Goal: Task Accomplishment & Management: Complete application form

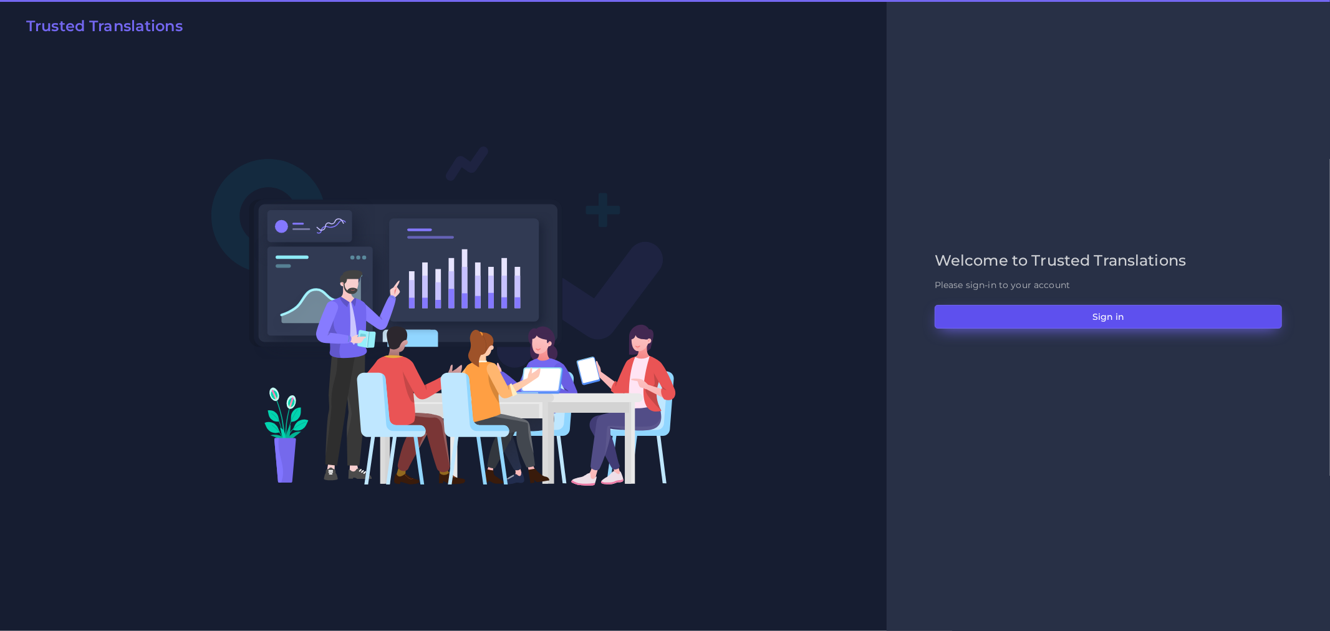
click at [1000, 308] on button "Sign in" at bounding box center [1108, 317] width 347 height 24
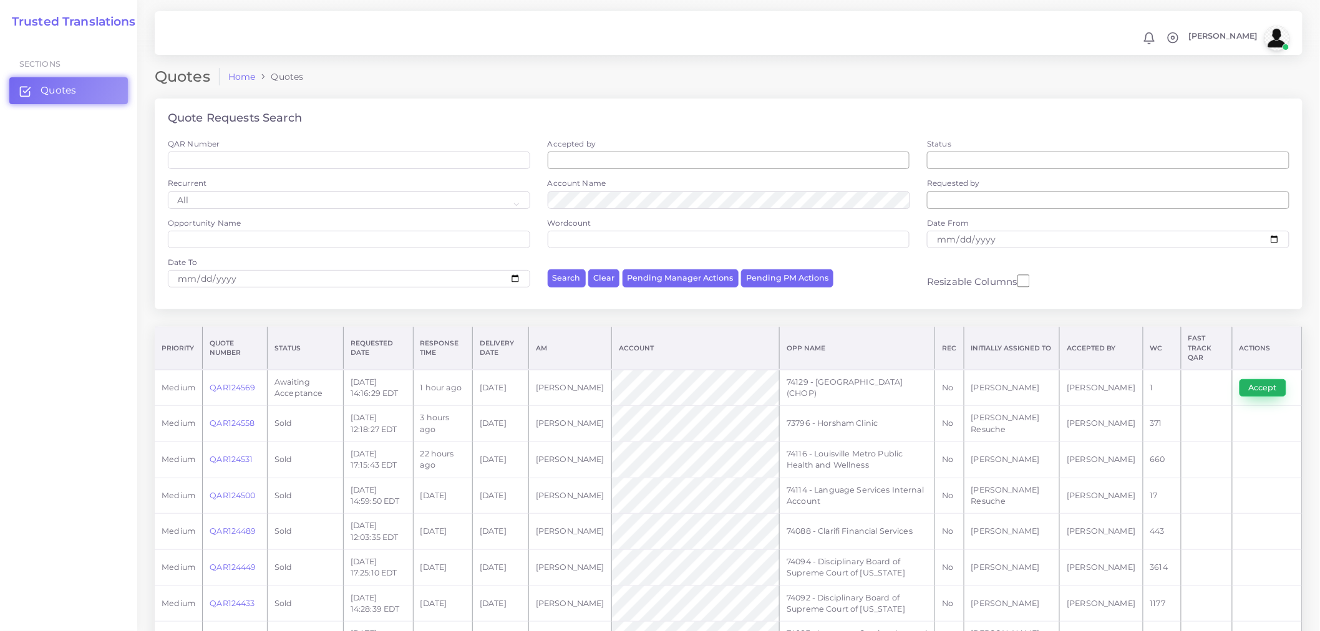
click at [1264, 379] on button "Accept" at bounding box center [1262, 387] width 47 height 17
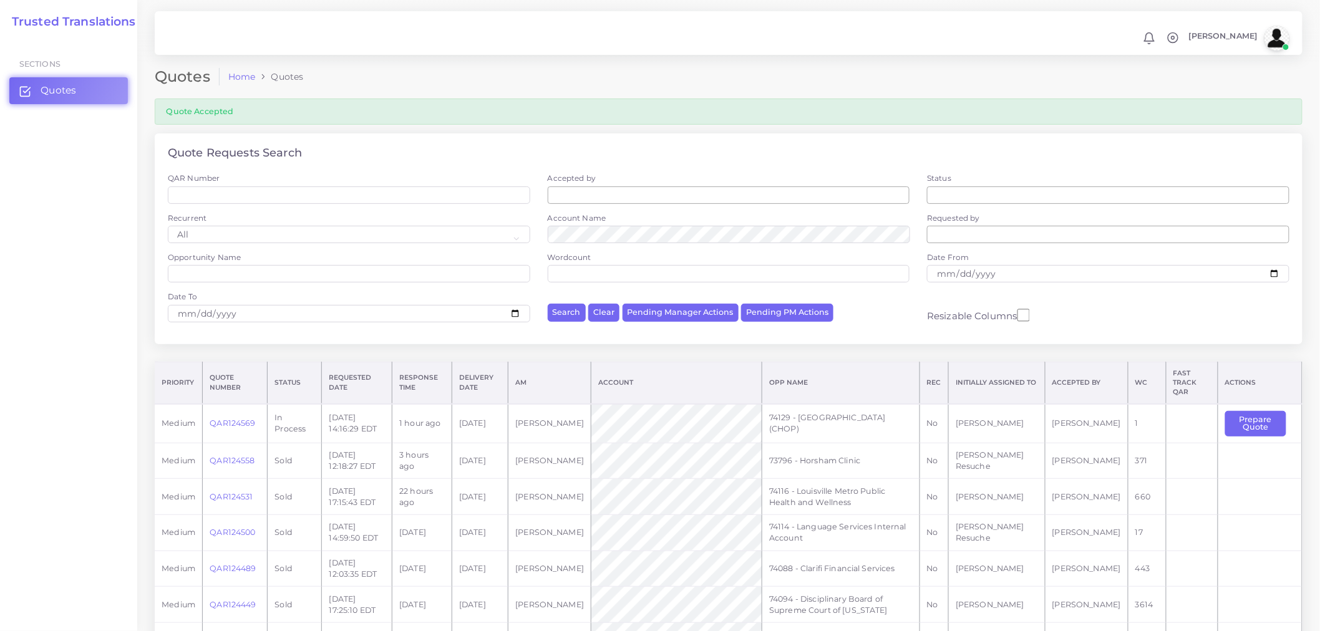
drag, startPoint x: 862, startPoint y: 421, endPoint x: 778, endPoint y: 404, distance: 85.2
click at [778, 404] on td "74129 - [GEOGRAPHIC_DATA] (CHOP)" at bounding box center [841, 423] width 158 height 39
copy td "74129 - [GEOGRAPHIC_DATA] (CHOP)"
click at [1259, 412] on button "Prepare Quote" at bounding box center [1255, 424] width 61 height 26
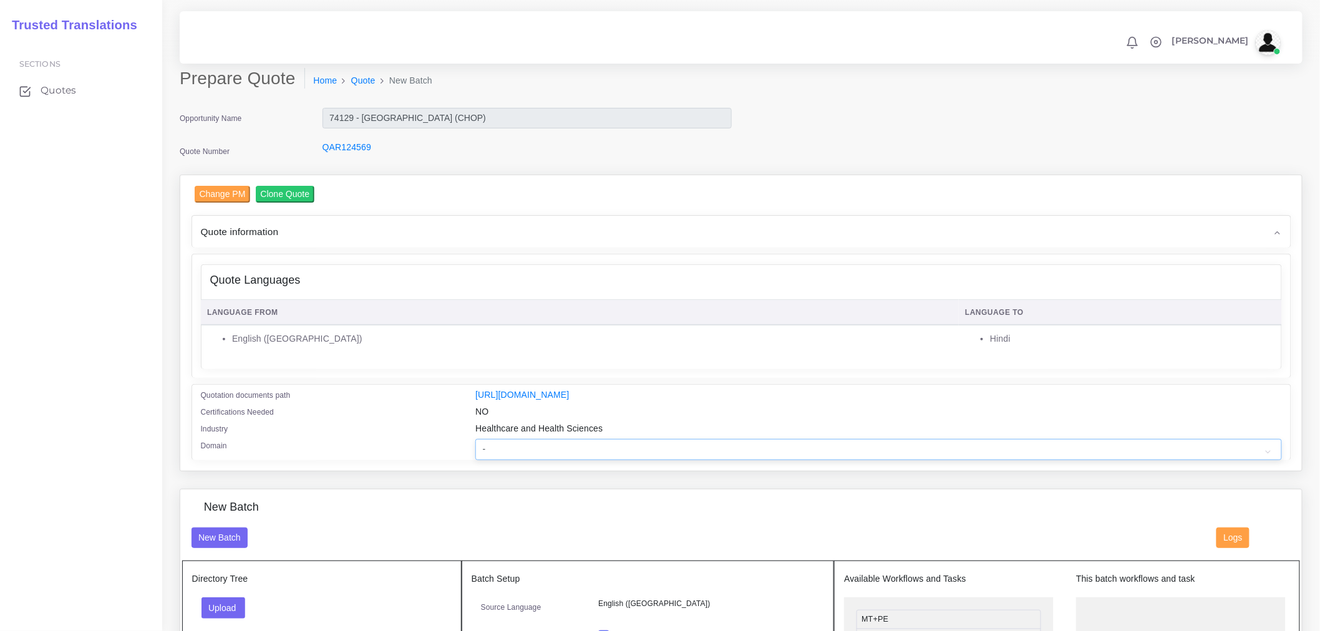
click at [501, 460] on select "- Advertising and Media Agriculture, Forestry and Fishing Architecture, Buildin…" at bounding box center [878, 449] width 806 height 21
select select "Healthcare and Health Sciences"
click at [475, 447] on select "- Advertising and Media Agriculture, Forestry and Fishing Architecture, Buildin…" at bounding box center [878, 449] width 806 height 21
click at [469, 369] on div "Quote Languages Language From Language To English (US) Hindi" at bounding box center [741, 315] width 1098 height 123
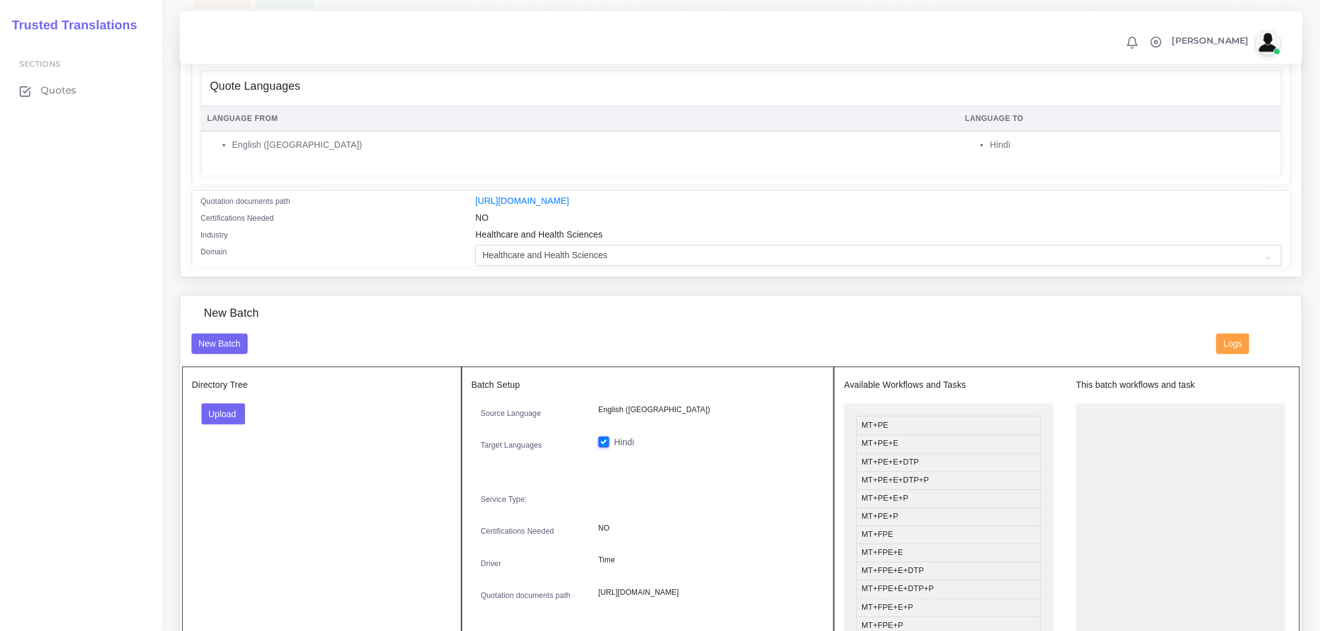
scroll to position [208, 0]
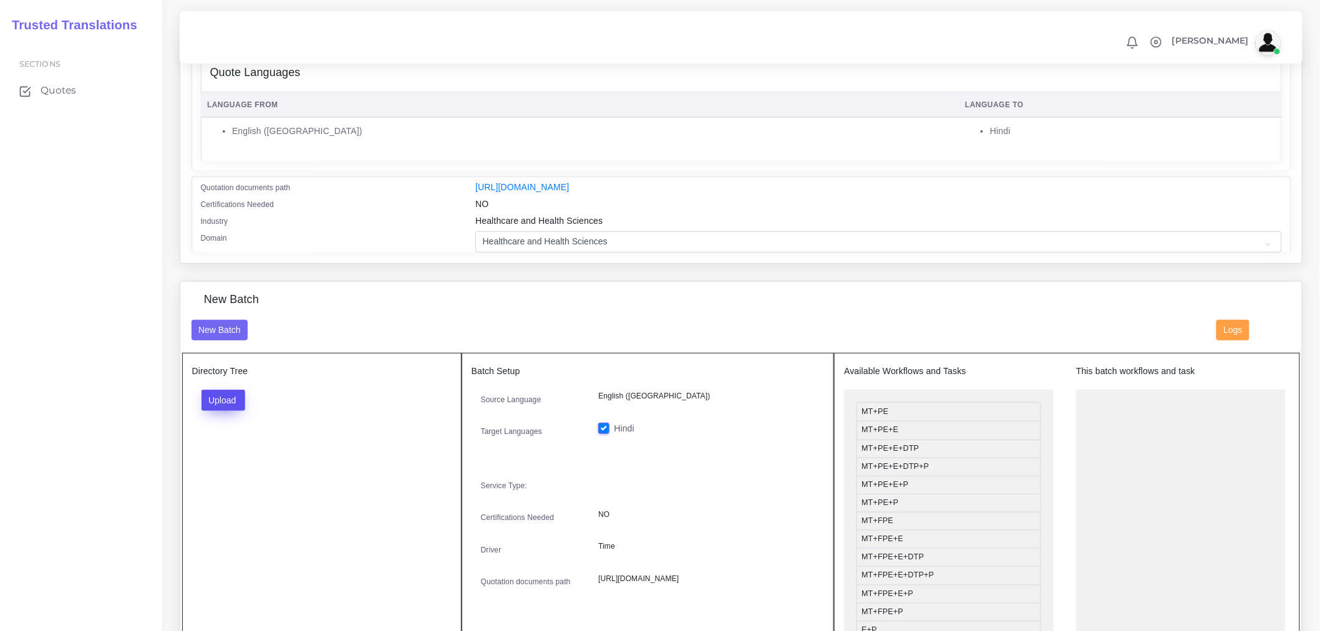
click at [206, 411] on button "Upload" at bounding box center [223, 400] width 44 height 21
click at [240, 453] on label "Files" at bounding box center [245, 448] width 86 height 16
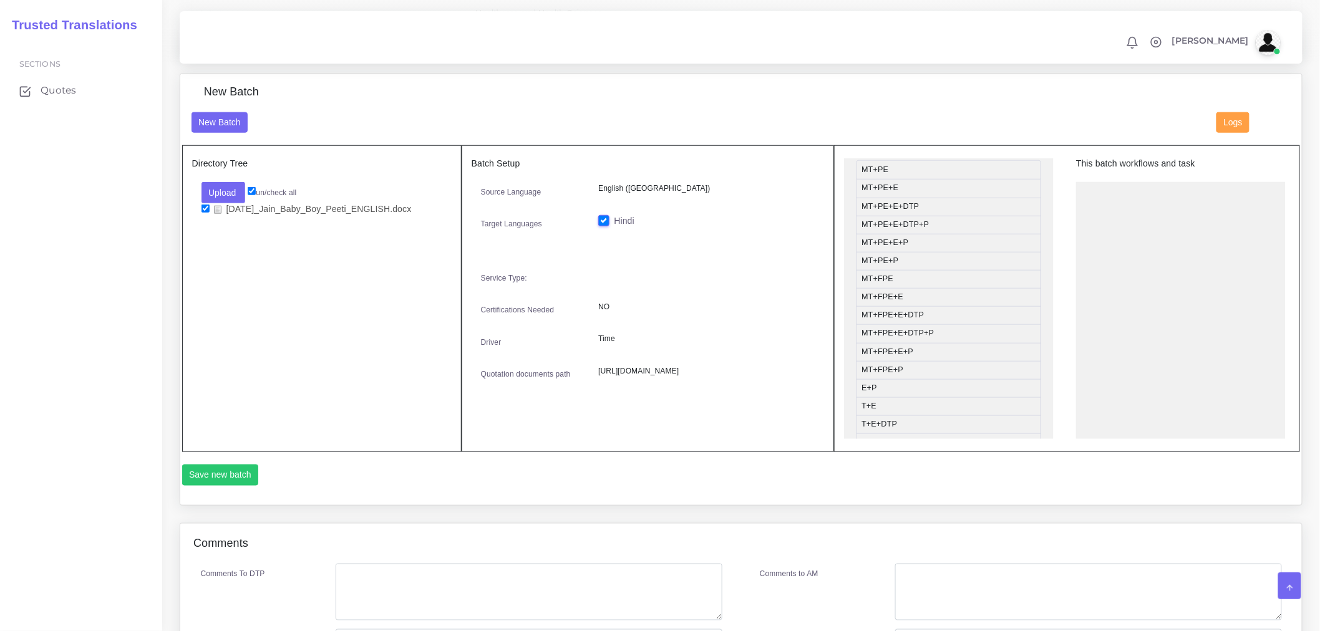
scroll to position [69, 0]
drag, startPoint x: 884, startPoint y: 416, endPoint x: 986, endPoint y: 172, distance: 264.4
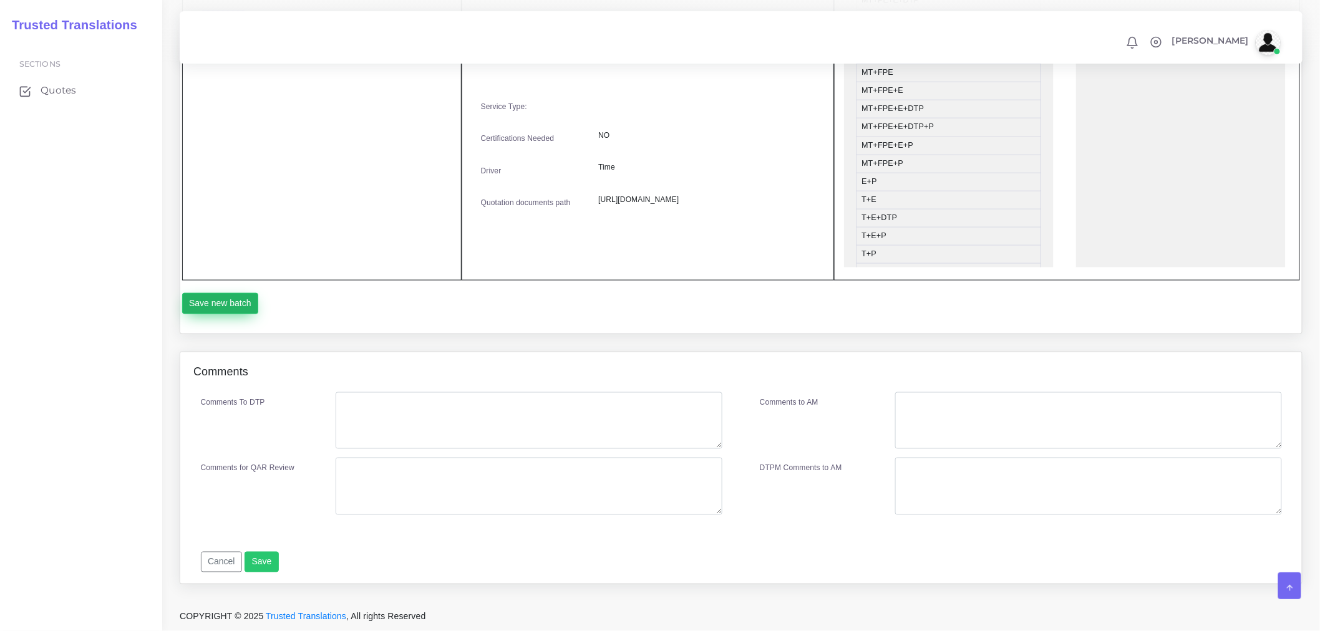
click at [223, 310] on button "Save new batch" at bounding box center [220, 303] width 77 height 21
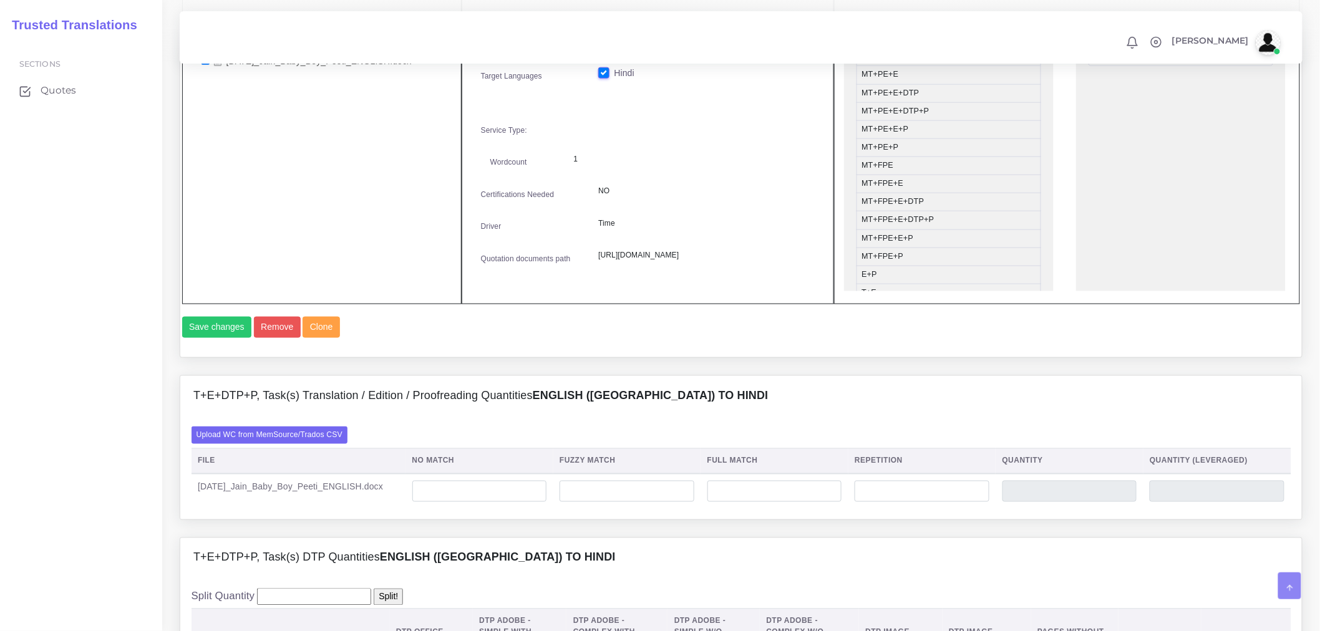
scroll to position [762, 0]
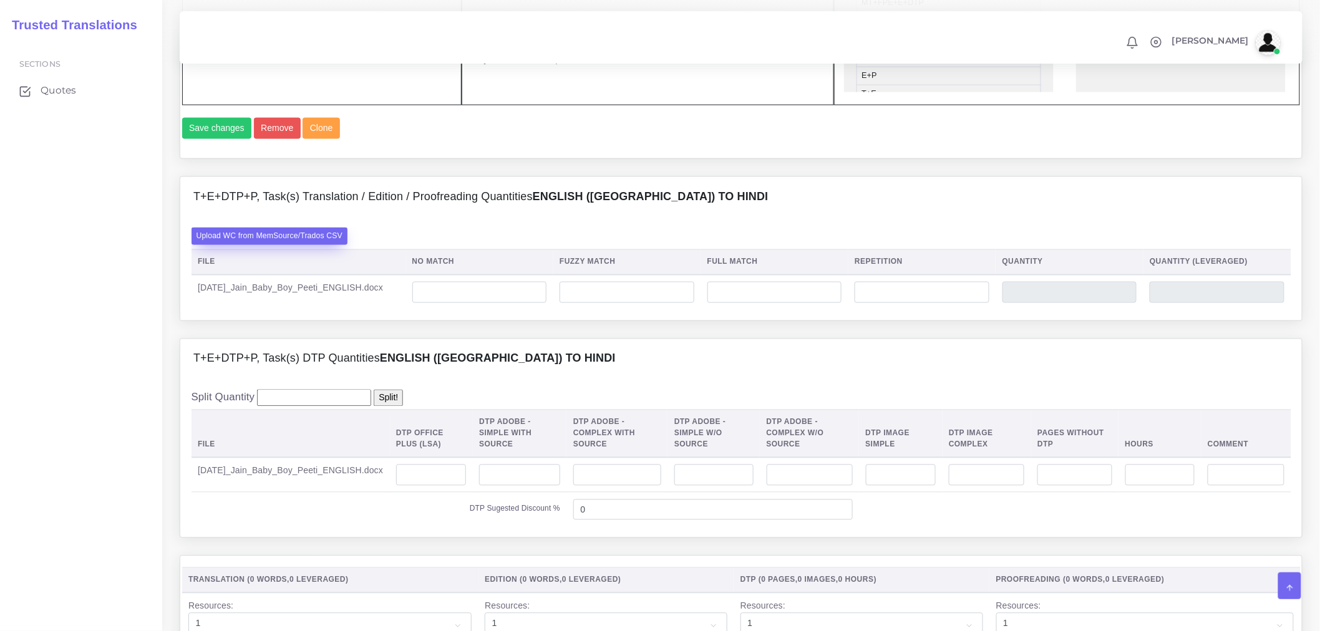
click at [341, 244] on label "Upload WC from MemSource/Trados CSV" at bounding box center [269, 236] width 157 height 17
click at [0, 0] on input "Upload WC from MemSource/Trados CSV" at bounding box center [0, 0] width 0 height 0
click at [421, 486] on input "number" at bounding box center [431, 475] width 70 height 21
type input "1"
click at [451, 456] on th "DTP Office Plus (LSA)" at bounding box center [431, 434] width 83 height 48
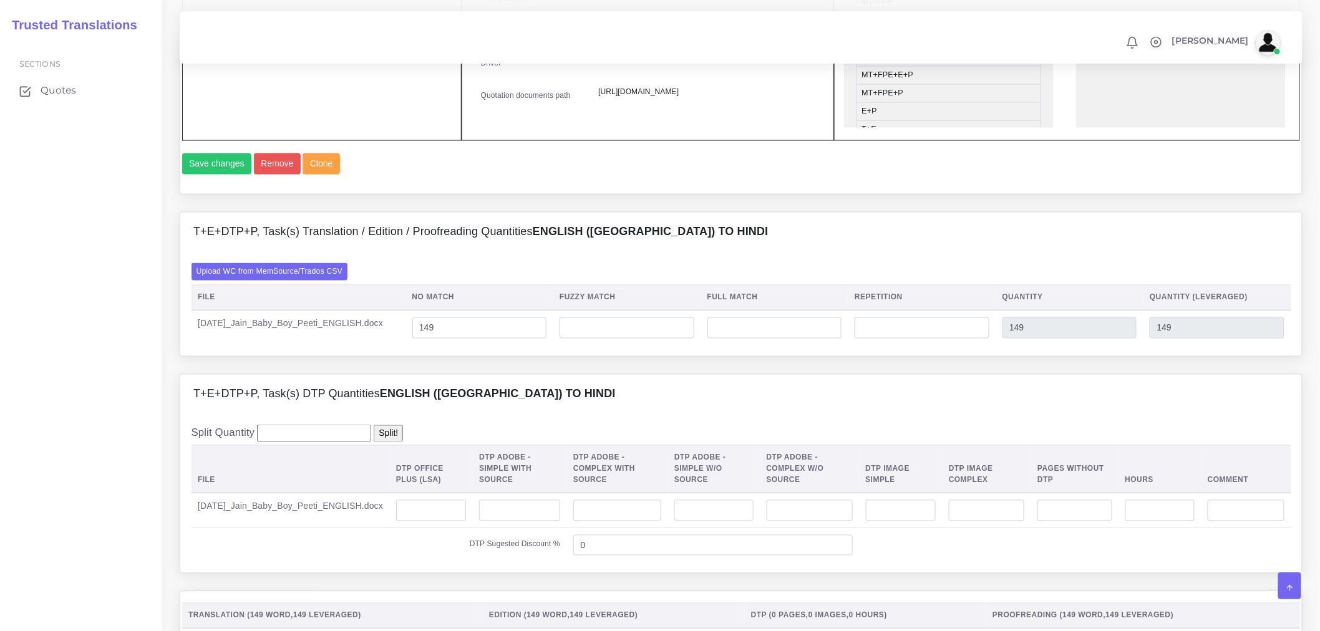
scroll to position [831, 0]
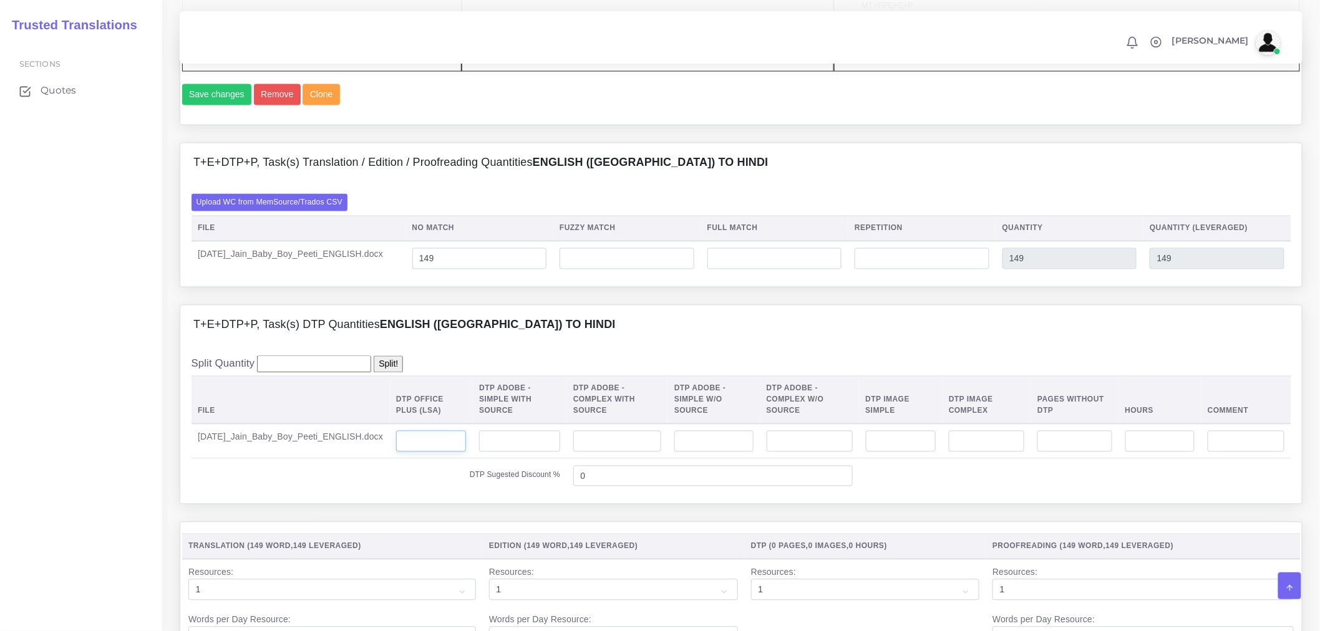
click at [416, 452] on input "number" at bounding box center [431, 441] width 70 height 21
type input "1"
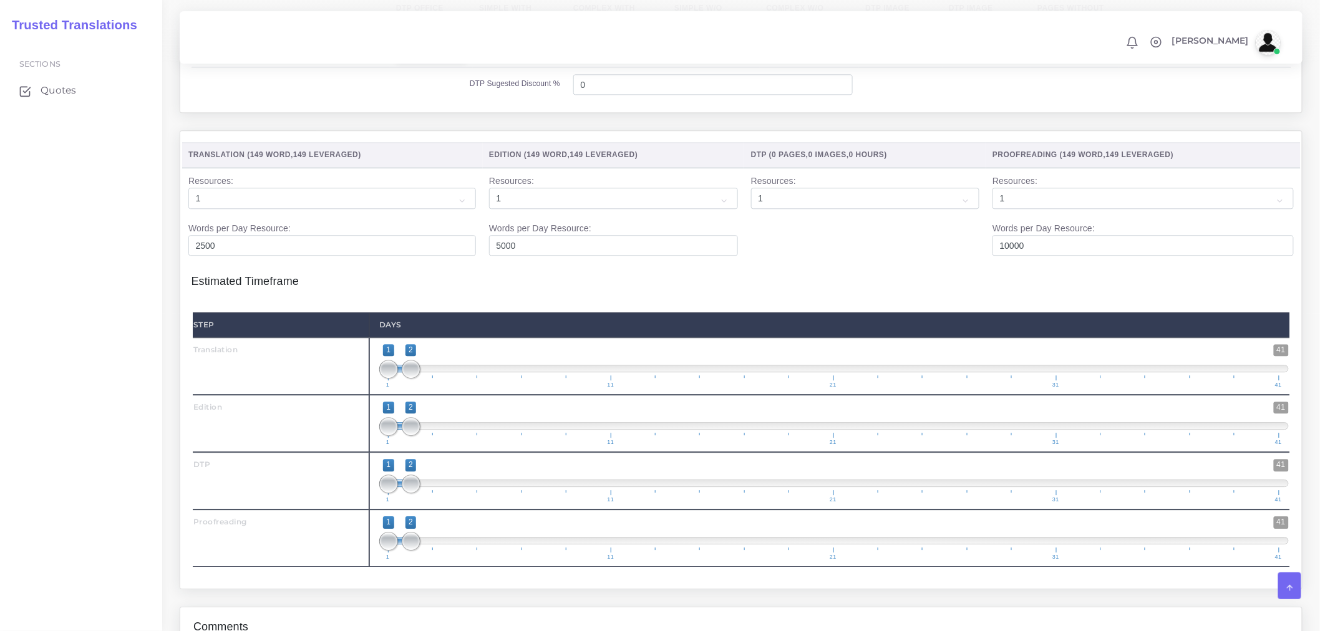
scroll to position [1247, 0]
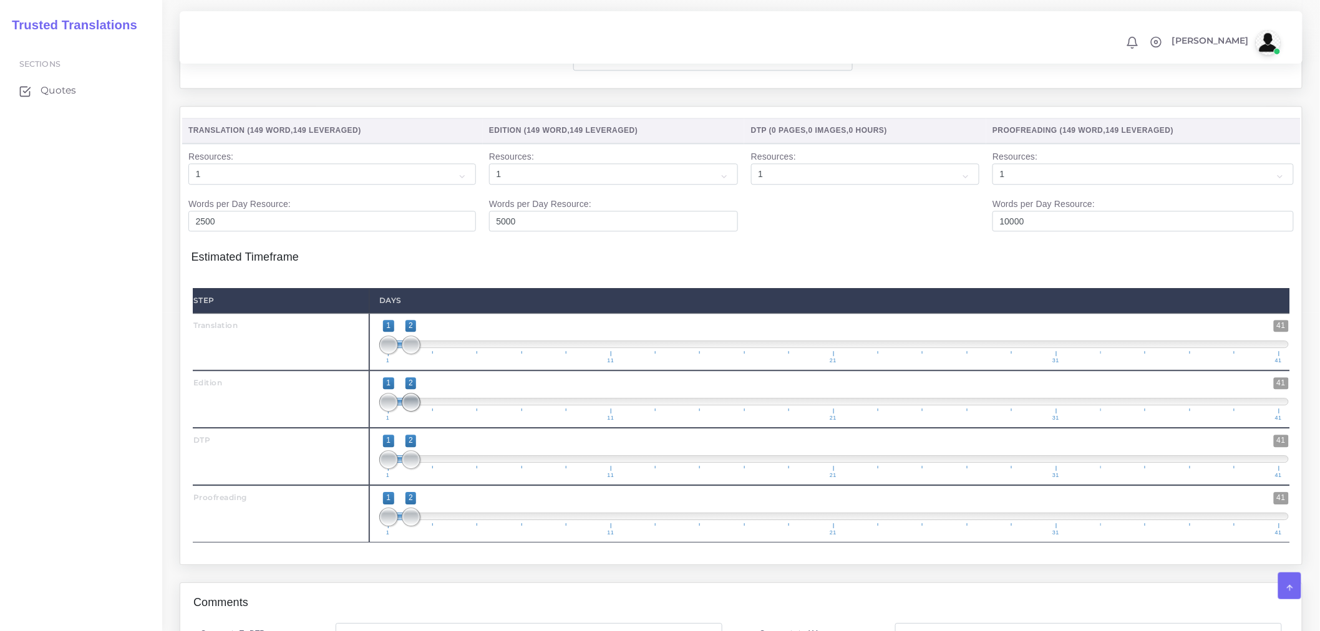
click at [415, 412] on span at bounding box center [411, 402] width 19 height 19
drag, startPoint x: 408, startPoint y: 370, endPoint x: 402, endPoint y: 372, distance: 6.5
click at [402, 364] on span "1 41 1 2 1 — 2 1 11 21 31 41" at bounding box center [833, 342] width 909 height 44
type input "2;2"
drag, startPoint x: 394, startPoint y: 433, endPoint x: 416, endPoint y: 435, distance: 21.9
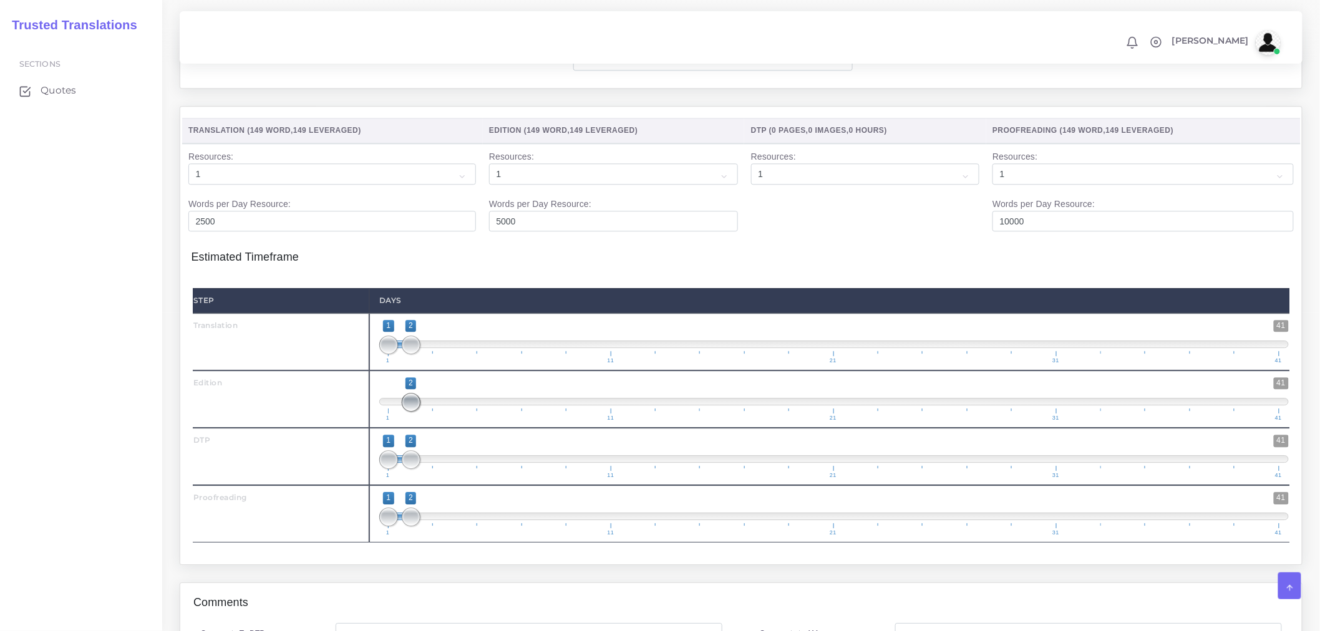
click at [416, 412] on span at bounding box center [411, 402] width 19 height 19
type input "2;2"
drag, startPoint x: 390, startPoint y: 496, endPoint x: 409, endPoint y: 496, distance: 19.3
click at [409, 469] on span at bounding box center [411, 459] width 19 height 19
drag, startPoint x: 410, startPoint y: 382, endPoint x: 396, endPoint y: 380, distance: 13.8
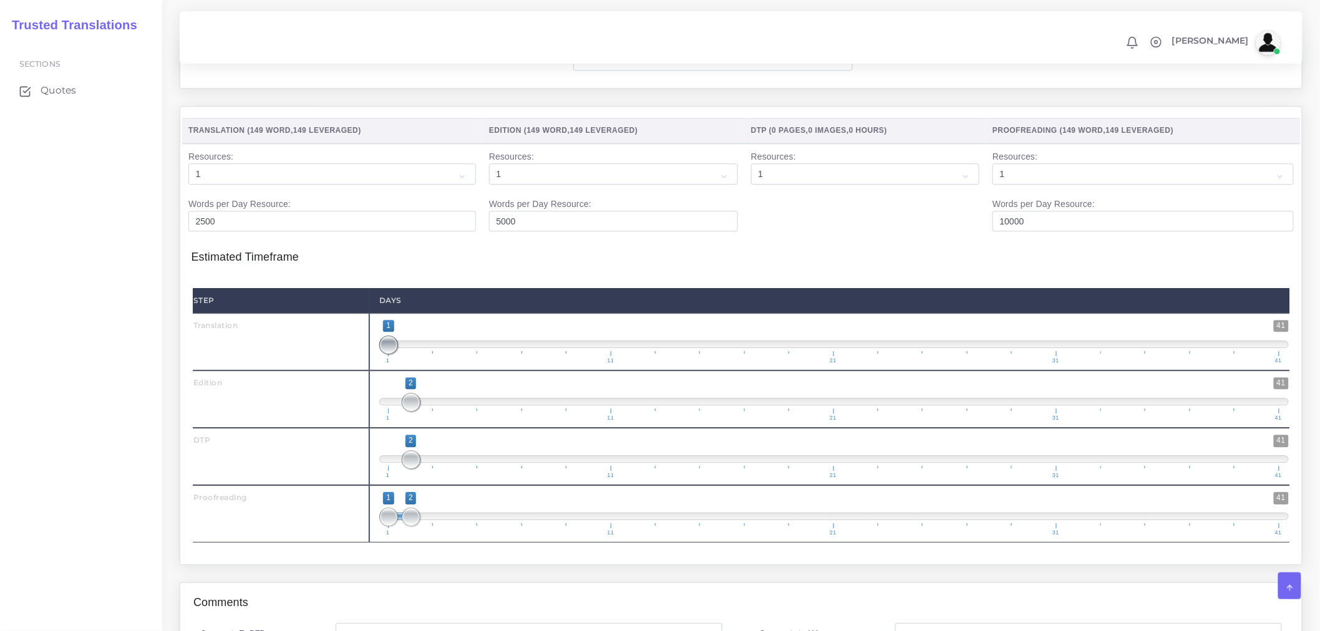
click at [396, 354] on span at bounding box center [388, 345] width 19 height 19
type input "1;2"
drag, startPoint x: 385, startPoint y: 370, endPoint x: 405, endPoint y: 378, distance: 21.3
click at [405, 354] on span at bounding box center [411, 345] width 19 height 19
drag, startPoint x: 421, startPoint y: 440, endPoint x: 434, endPoint y: 441, distance: 13.1
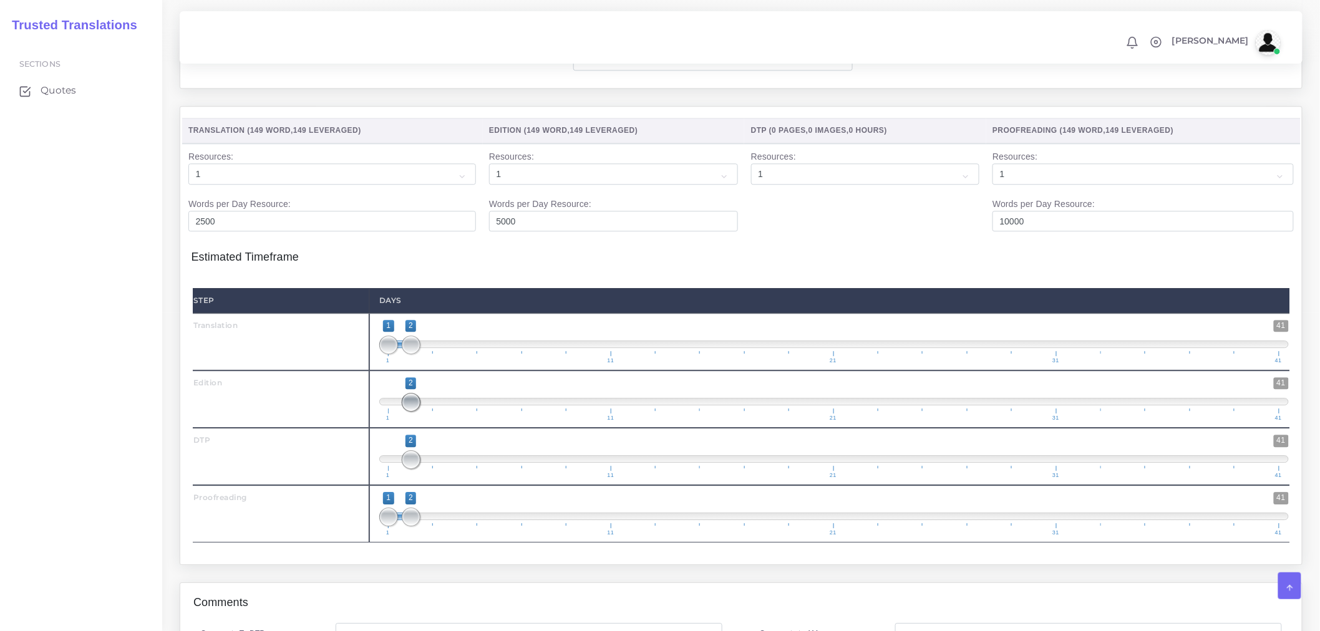
click at [434, 421] on span "1 41 2 2 2 — 2 1 11 21 31 41" at bounding box center [833, 399] width 909 height 44
drag, startPoint x: 415, startPoint y: 438, endPoint x: 430, endPoint y: 438, distance: 15.0
click at [430, 421] on span "1 41 2 2 2 — 2 1 11 21 31 41" at bounding box center [833, 399] width 909 height 44
click at [426, 405] on span at bounding box center [833, 401] width 909 height 7
type input "2;3"
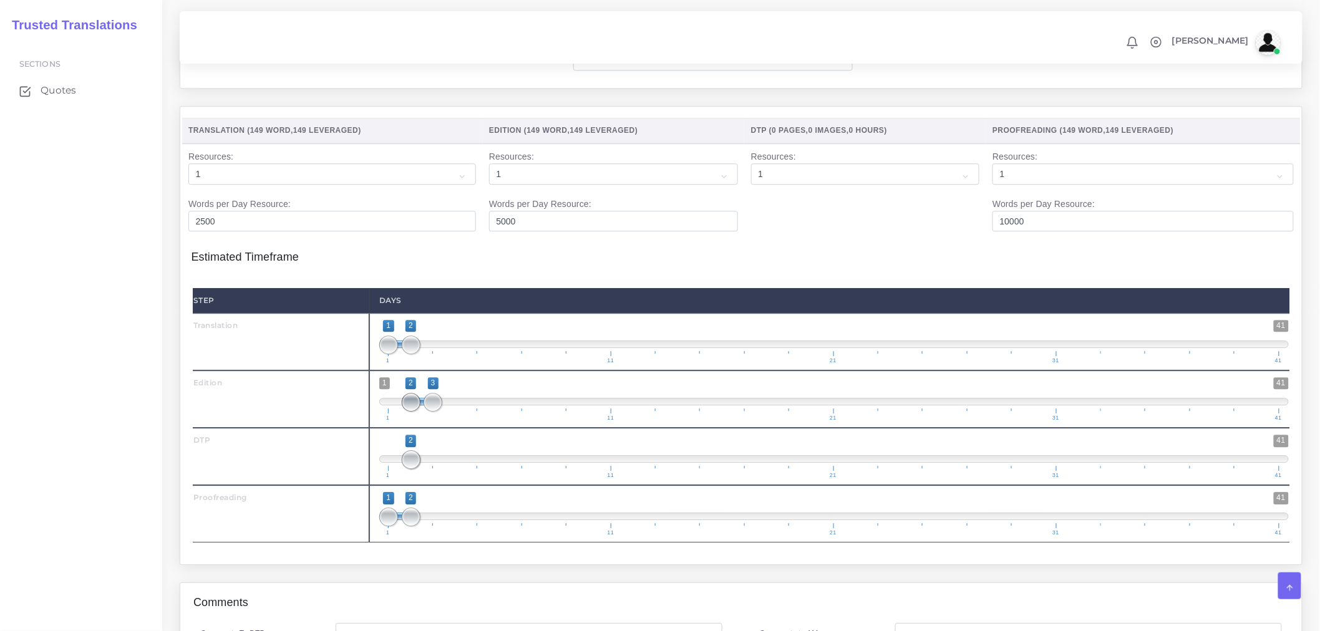
drag, startPoint x: 426, startPoint y: 439, endPoint x: 412, endPoint y: 437, distance: 13.9
click at [412, 412] on span at bounding box center [411, 402] width 19 height 19
drag, startPoint x: 410, startPoint y: 495, endPoint x: 427, endPoint y: 494, distance: 16.9
click at [430, 478] on span "1 41 2 2 2 — 2 1 11 21 31 41" at bounding box center [833, 457] width 909 height 44
click at [432, 463] on span at bounding box center [833, 458] width 909 height 7
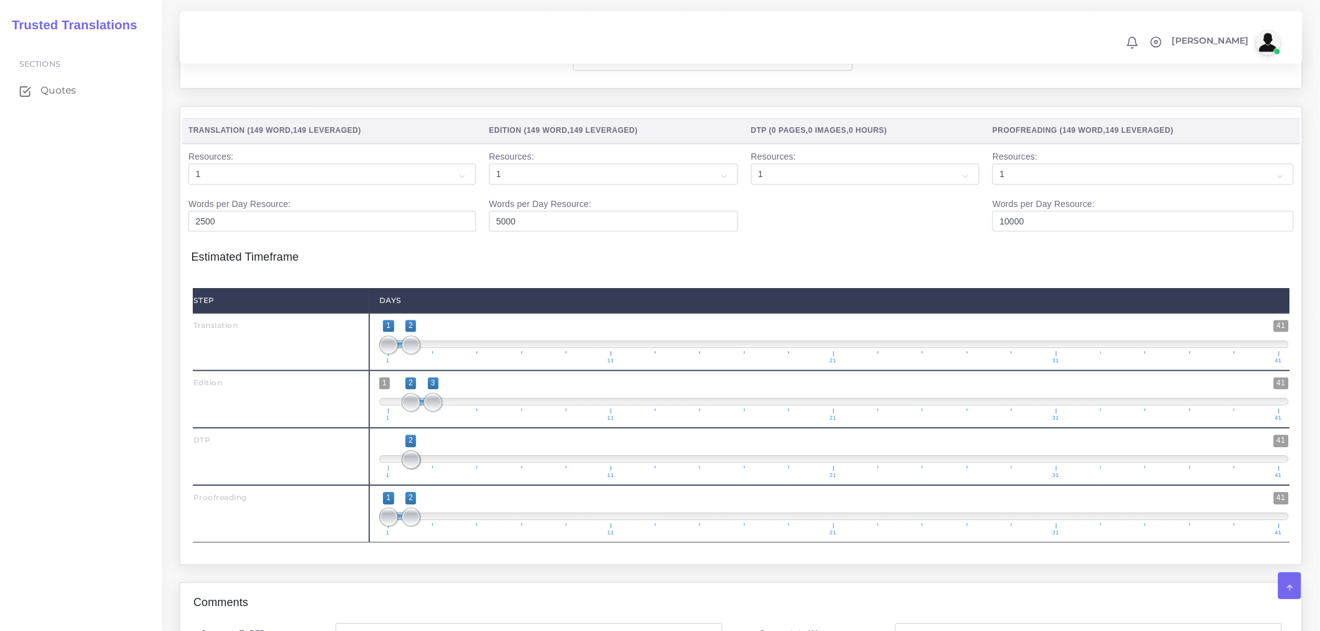
type input "3;3"
click at [420, 469] on span at bounding box center [411, 459] width 19 height 19
drag, startPoint x: 414, startPoint y: 549, endPoint x: 428, endPoint y: 549, distance: 13.7
click at [428, 526] on span at bounding box center [432, 517] width 19 height 19
type input "3;3"
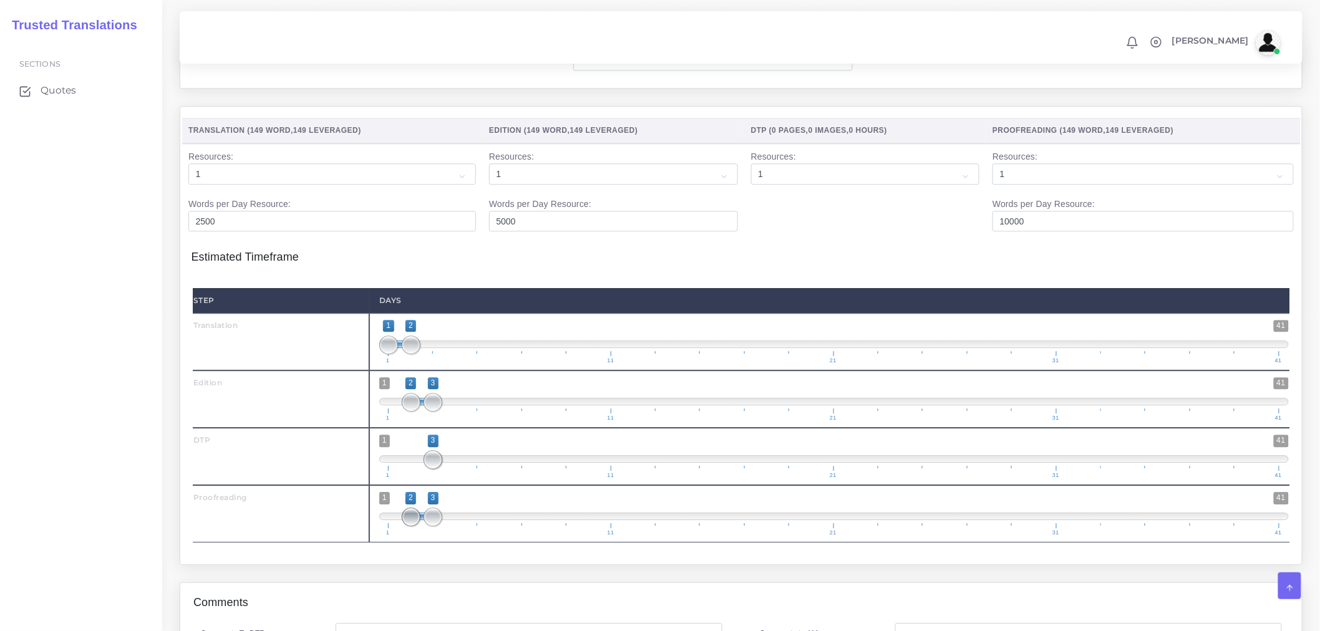
drag, startPoint x: 392, startPoint y: 553, endPoint x: 427, endPoint y: 552, distance: 34.9
click at [420, 526] on span at bounding box center [411, 517] width 19 height 19
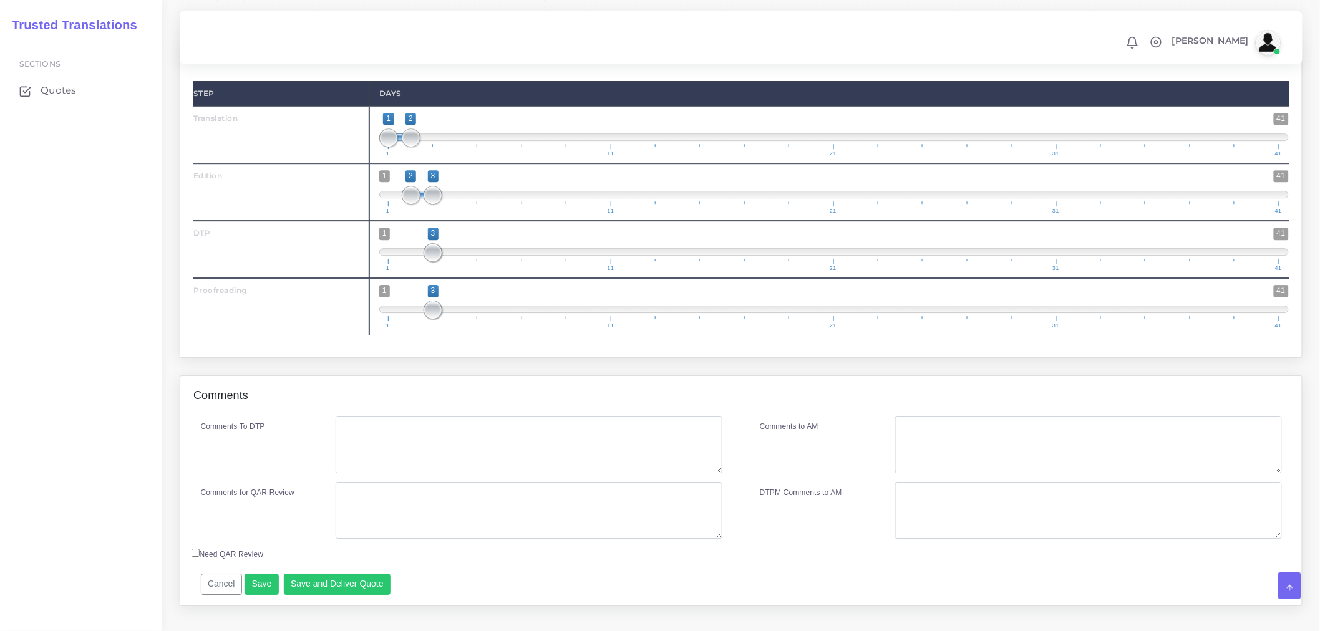
scroll to position [1455, 0]
type input "1;1"
drag, startPoint x: 408, startPoint y: 170, endPoint x: 379, endPoint y: 179, distance: 30.2
click at [379, 156] on span "1 41 1 1 1 — 1 1 11 21 31 41" at bounding box center [833, 134] width 909 height 44
drag, startPoint x: 403, startPoint y: 233, endPoint x: 389, endPoint y: 231, distance: 14.6
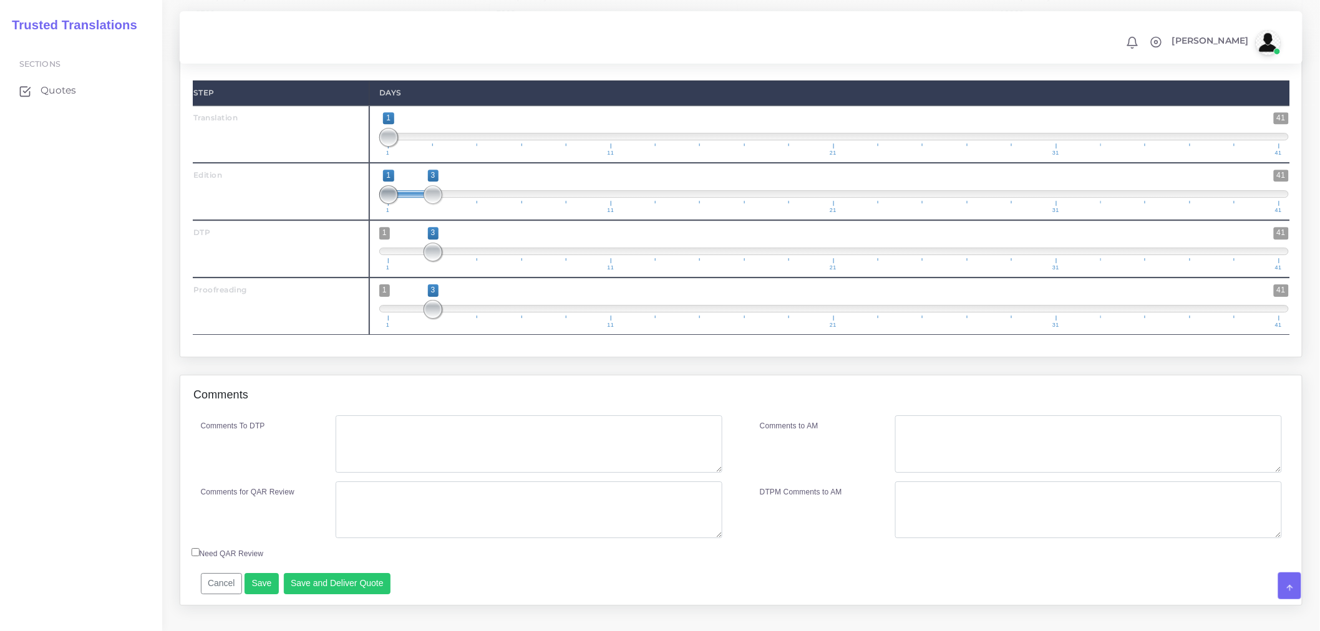
click at [388, 204] on span at bounding box center [388, 194] width 19 height 19
type input "1;2"
drag, startPoint x: 427, startPoint y: 229, endPoint x: 412, endPoint y: 230, distance: 15.0
click at [412, 204] on span at bounding box center [411, 194] width 19 height 19
drag, startPoint x: 433, startPoint y: 282, endPoint x: 420, endPoint y: 281, distance: 12.5
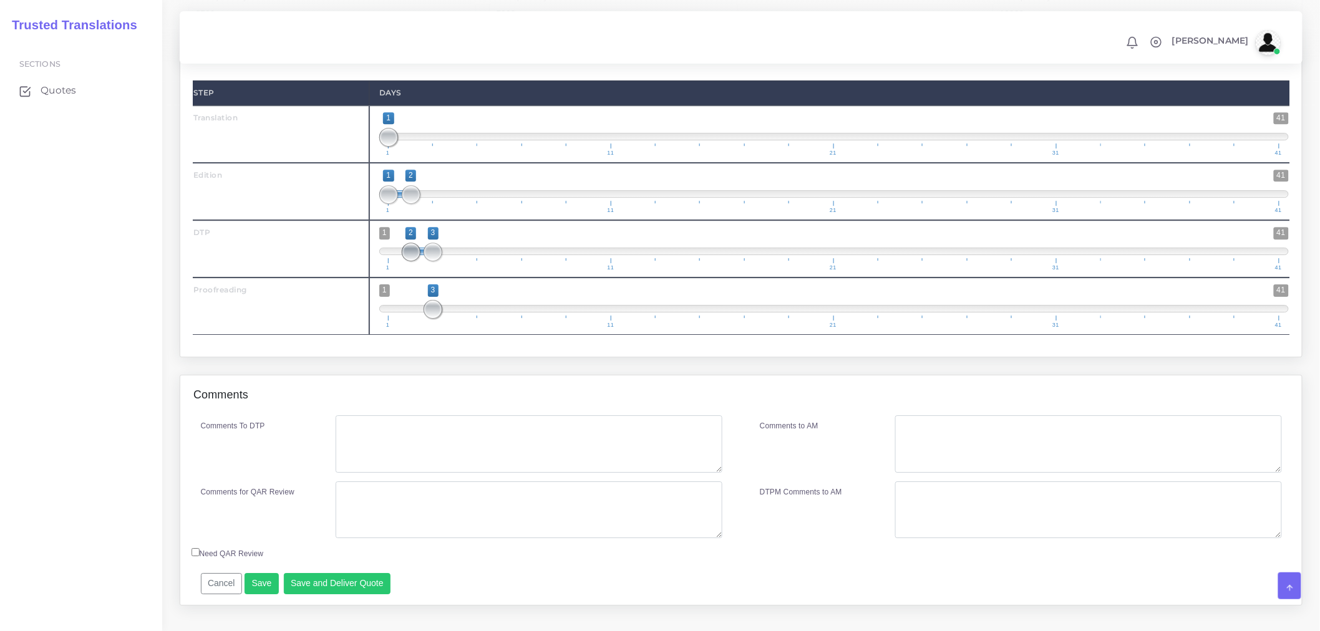
click at [420, 271] on span "1 41 2 3 2 — 3 1 11 21 31 41" at bounding box center [833, 249] width 909 height 44
type input "2;2"
drag, startPoint x: 432, startPoint y: 285, endPoint x: 412, endPoint y: 285, distance: 19.3
click at [423, 261] on span at bounding box center [432, 252] width 19 height 19
type input "2;3"
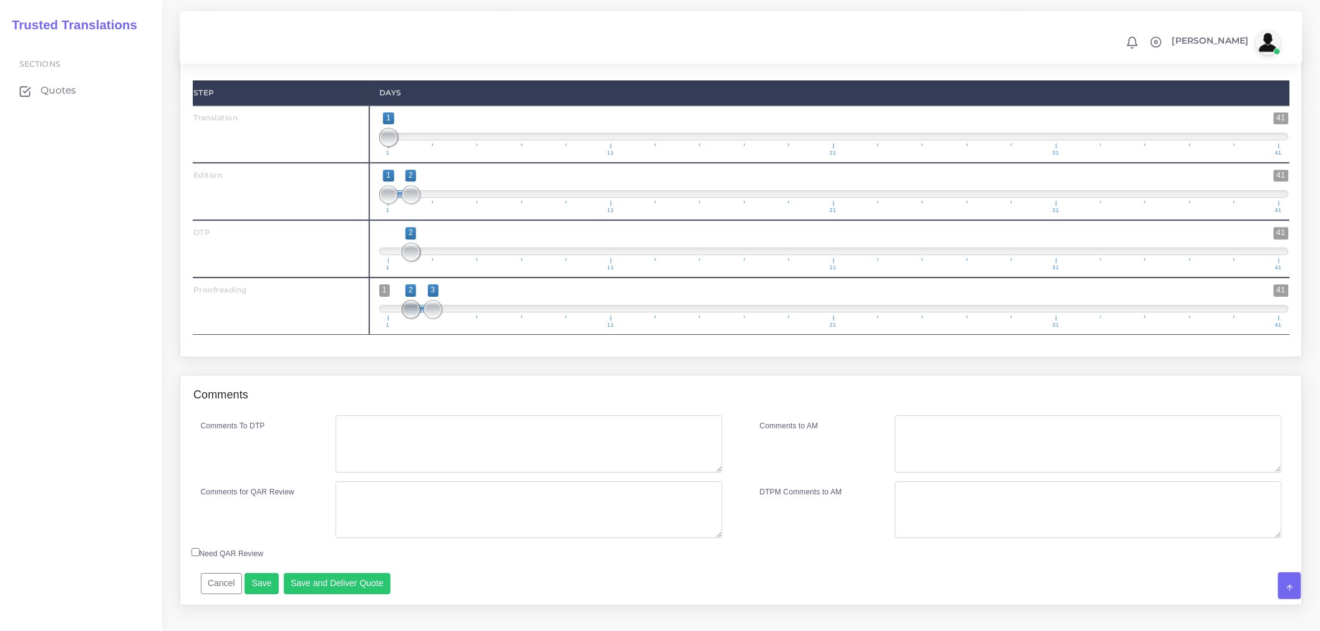
click at [413, 319] on span at bounding box center [411, 309] width 19 height 19
type input "2;2"
drag, startPoint x: 393, startPoint y: 228, endPoint x: 412, endPoint y: 228, distance: 19.3
click at [412, 204] on span at bounding box center [411, 194] width 19 height 19
type input "1;2"
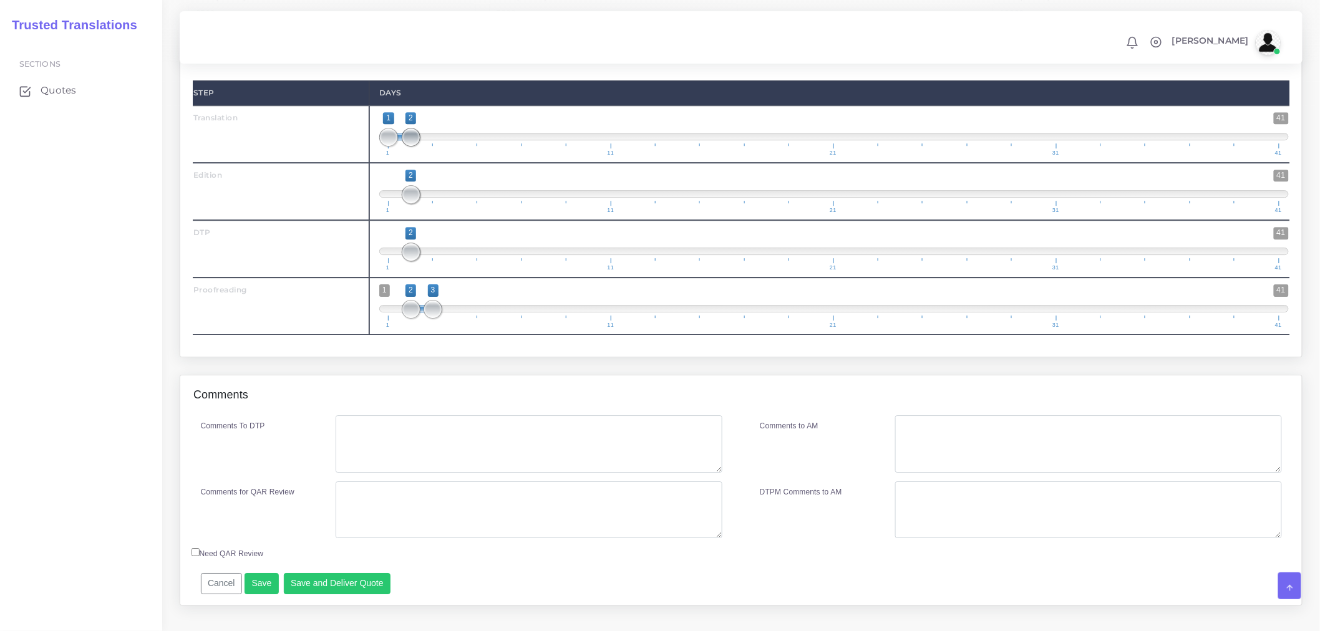
drag, startPoint x: 389, startPoint y: 176, endPoint x: 403, endPoint y: 175, distance: 14.4
click at [403, 147] on span at bounding box center [411, 137] width 19 height 19
click at [387, 473] on textarea "Comments To DTP" at bounding box center [529, 443] width 387 height 57
type textarea "N"
type textarea "Please check fonts."
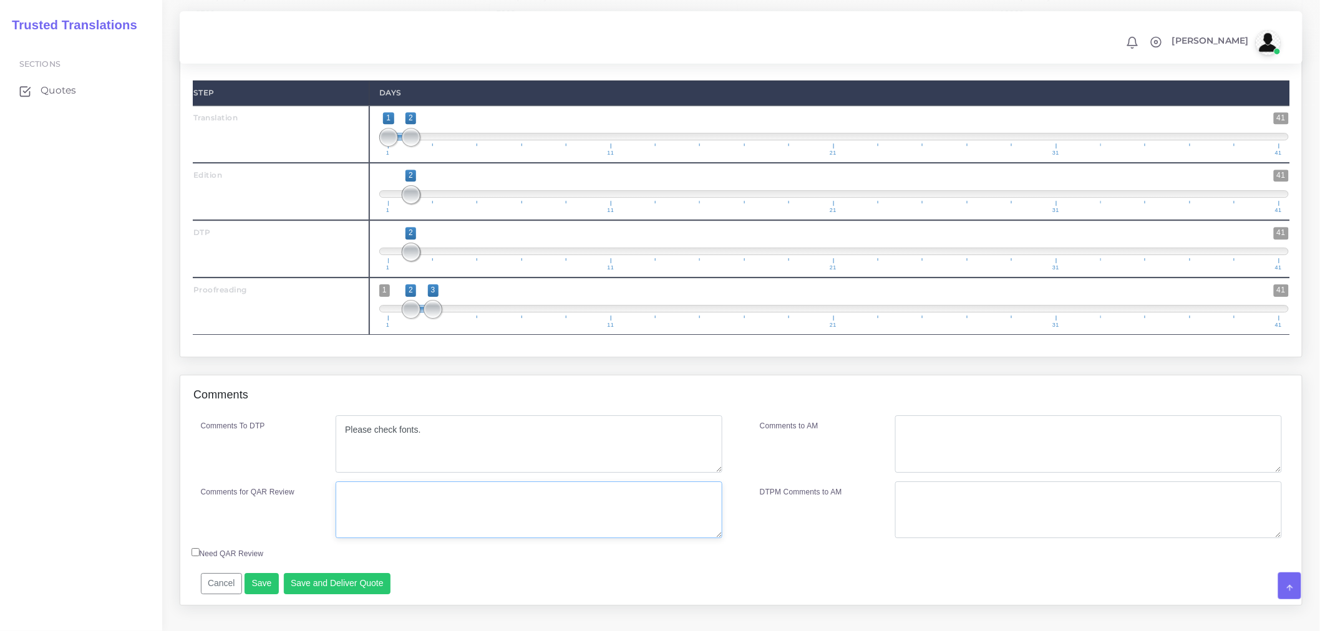
click at [397, 539] on textarea "Comments for QAR Review" at bounding box center [529, 509] width 387 height 57
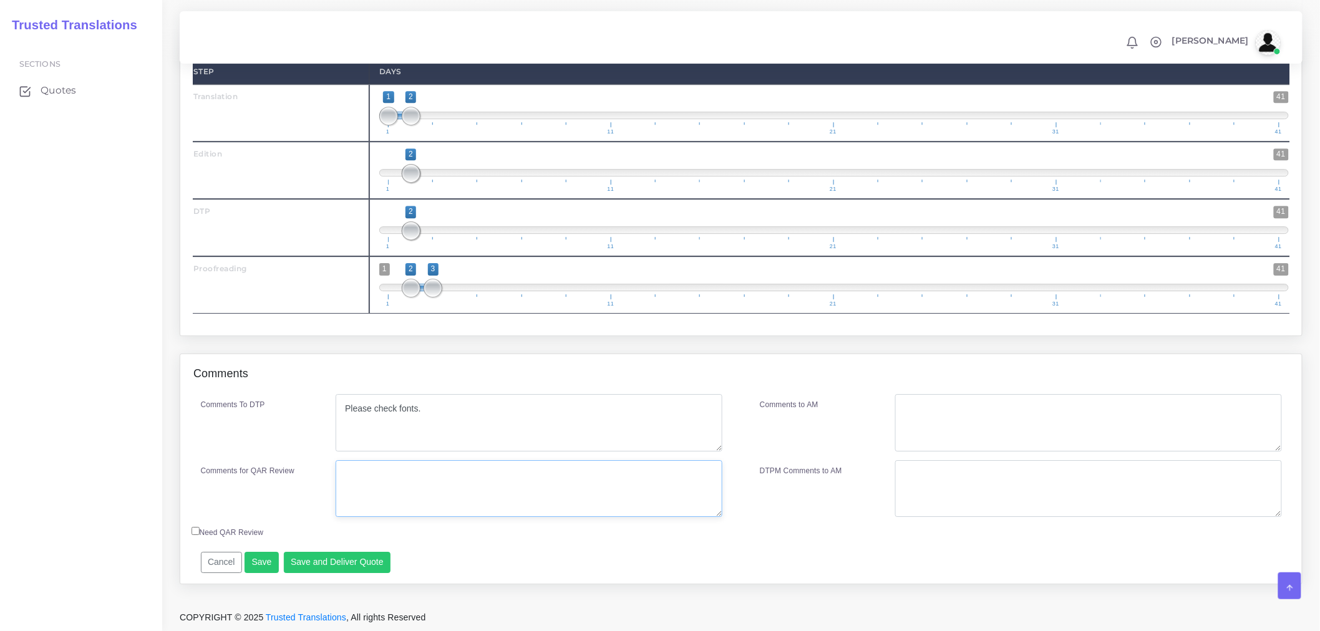
scroll to position [1512, 0]
drag, startPoint x: 457, startPoint y: 477, endPoint x: 291, endPoint y: 468, distance: 166.8
click at [291, 468] on div "Comments for QAR Review Full pe + ED + DTP + PRF" at bounding box center [461, 488] width 541 height 57
type textarea "Full pe + ED + DTP + PRF"
click at [1070, 395] on textarea "Comments to AM" at bounding box center [1088, 422] width 387 height 57
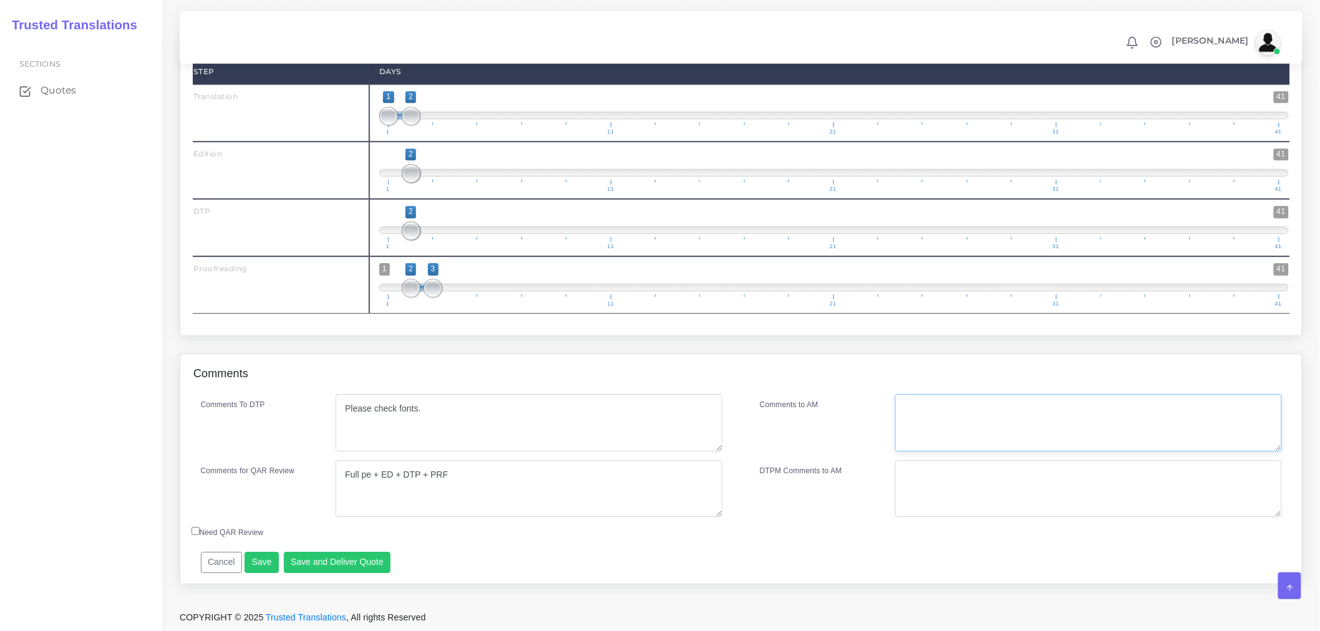
paste textarea "Full pe + ED + DTP + PRF"
type textarea "Full pe + ED + DTP + PRF"
click at [362, 563] on button "Save and Deliver Quote" at bounding box center [337, 562] width 107 height 21
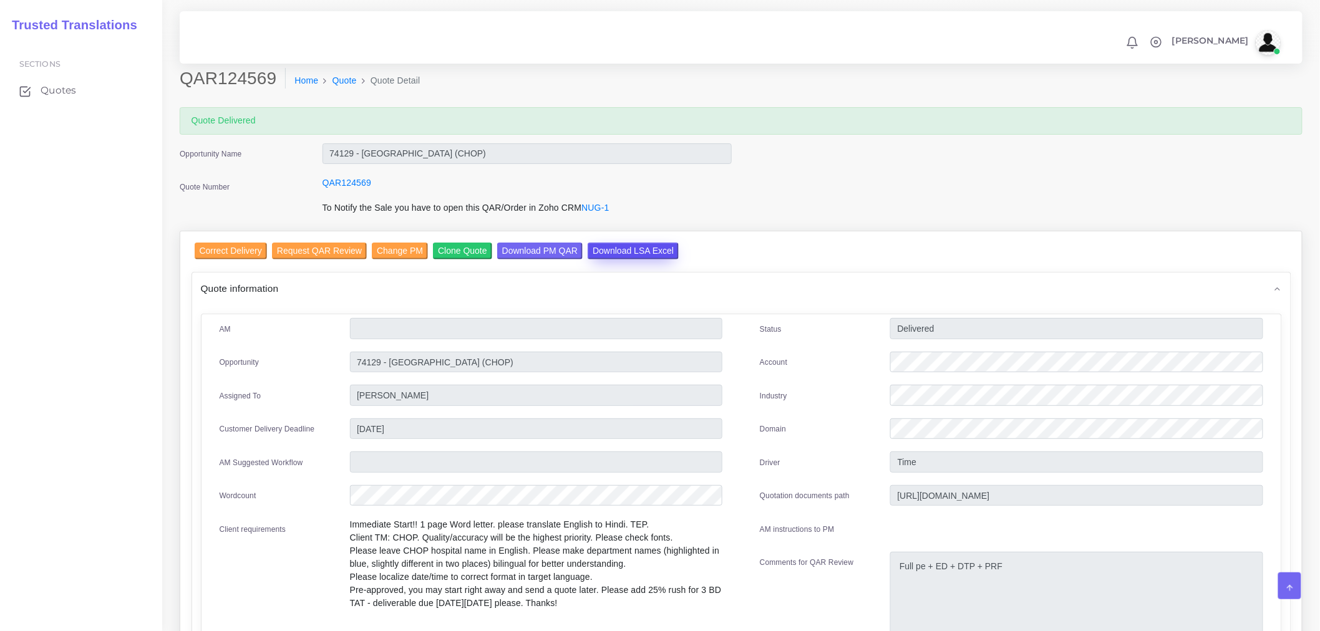
click at [627, 252] on input "Download LSA Excel" at bounding box center [632, 251] width 91 height 17
click at [626, 188] on div "QAR124569" at bounding box center [527, 188] width 428 height 25
